Goal: Check status: Check status

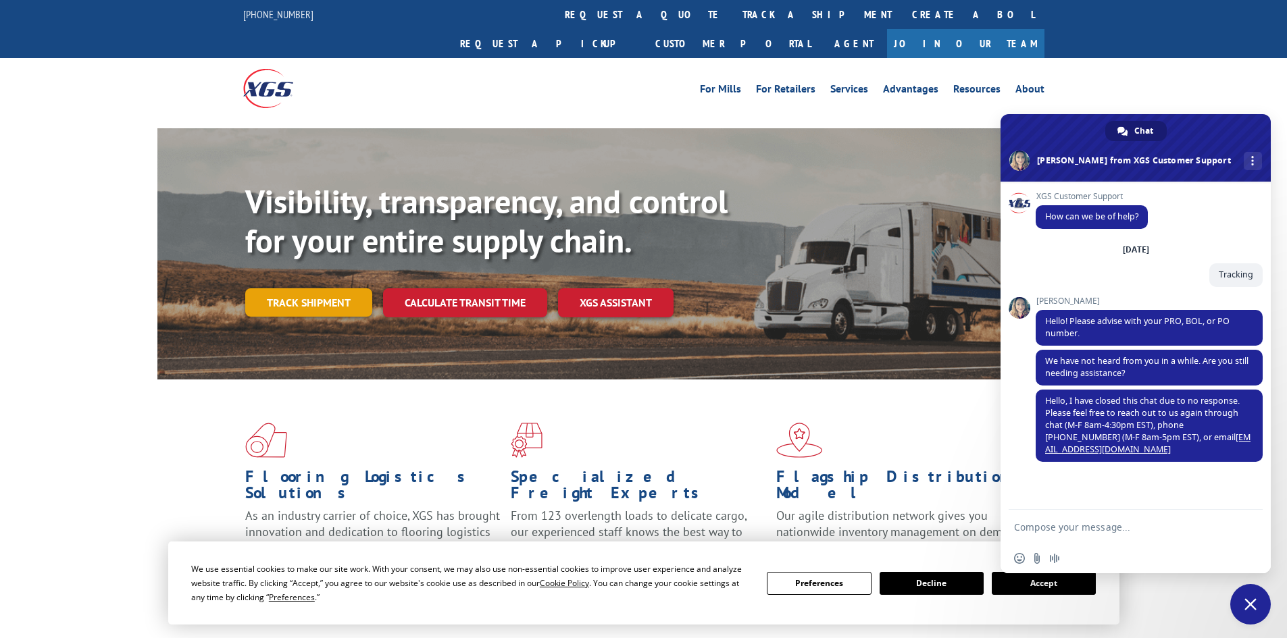
click at [327, 288] on link "Track shipment" at bounding box center [308, 302] width 127 height 28
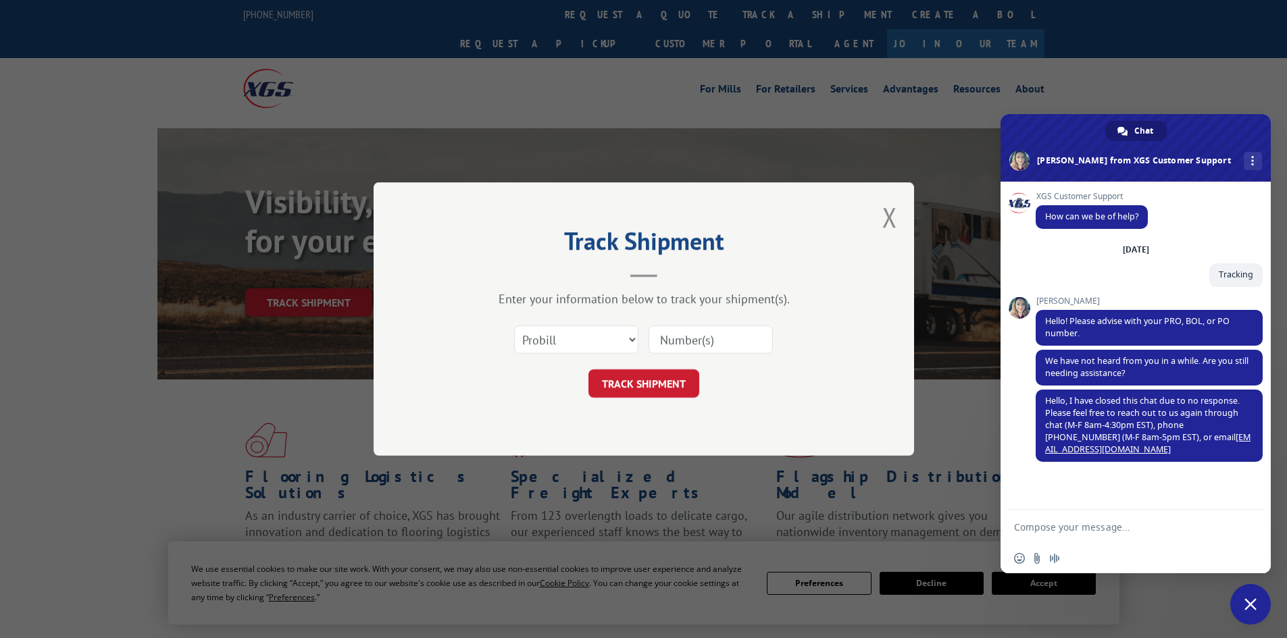
click at [678, 337] on input at bounding box center [710, 340] width 124 height 28
paste input "17342218"
type input "17342218"
click at [659, 375] on button "TRACK SHIPMENT" at bounding box center [643, 383] width 111 height 28
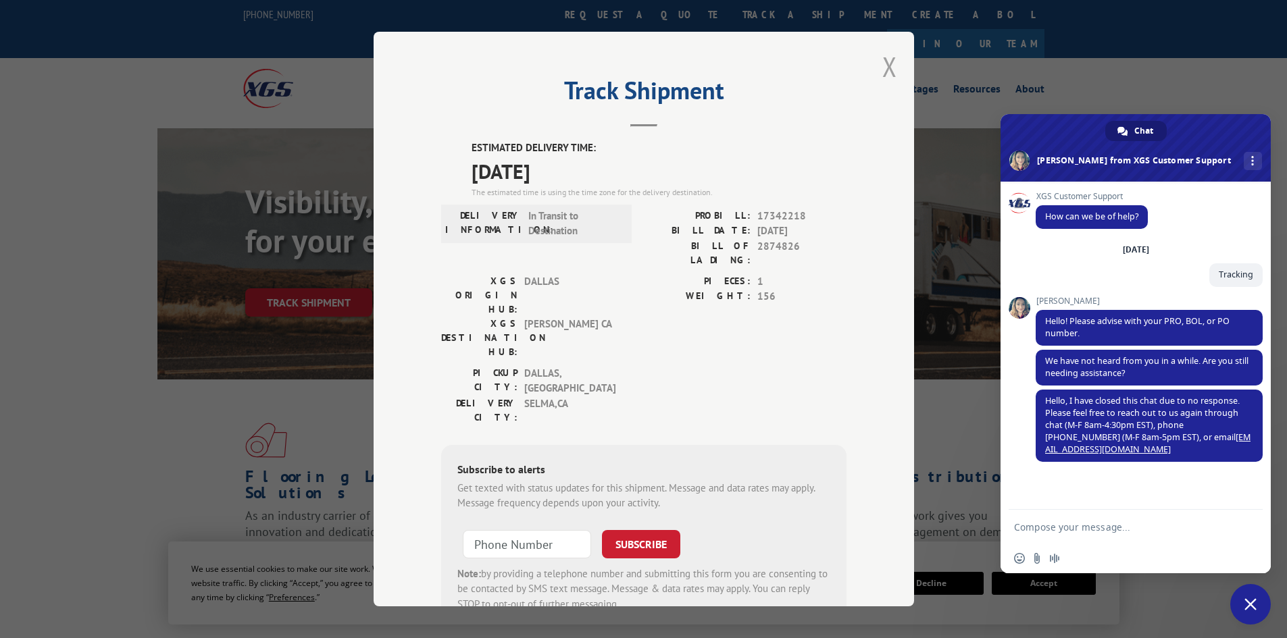
click at [889, 73] on button "Close modal" at bounding box center [889, 67] width 15 height 36
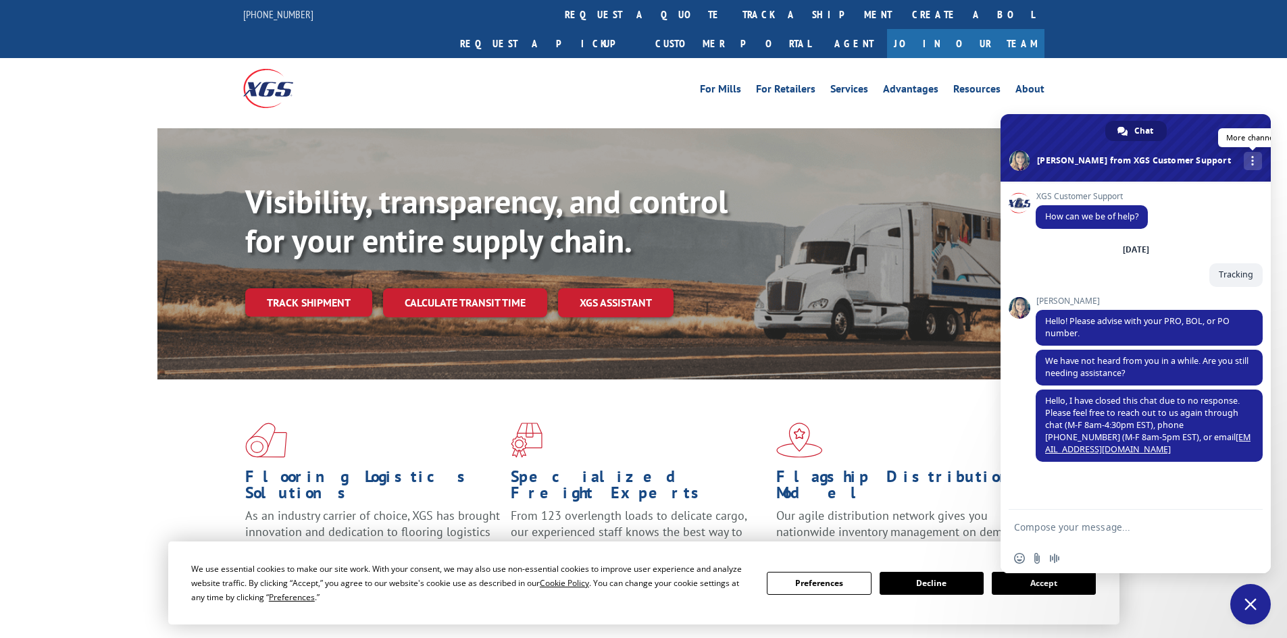
click at [1243, 158] on link "More channels" at bounding box center [1252, 161] width 18 height 18
click at [1151, 193] on span "phone" at bounding box center [1147, 191] width 11 height 11
click at [1224, 128] on div "Visibility, transparency, and control for your entire supply chain. Track shipm…" at bounding box center [643, 267] width 1287 height 278
click at [1183, 128] on div "Visibility, transparency, and control for your entire supply chain. Track shipm…" at bounding box center [643, 267] width 1287 height 278
click at [1256, 611] on span "Close chat" at bounding box center [1250, 604] width 41 height 41
